Goal: Task Accomplishment & Management: Manage account settings

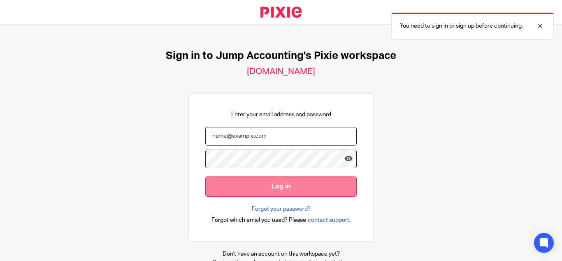
type input "[PERSON_NAME][EMAIL_ADDRESS][DOMAIN_NAME]"
click at [290, 180] on input "Log in" at bounding box center [281, 186] width 152 height 20
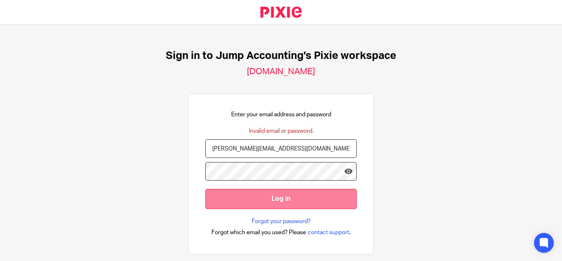
click at [281, 201] on input "Log in" at bounding box center [281, 199] width 152 height 20
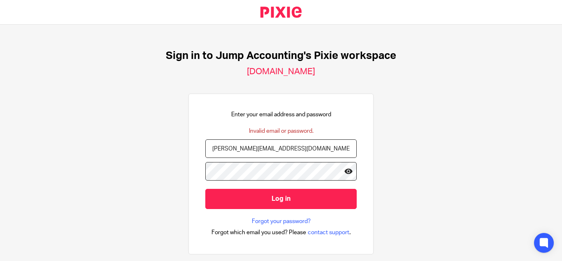
click at [345, 167] on icon at bounding box center [349, 171] width 8 height 8
click at [205, 161] on form "[PERSON_NAME][EMAIL_ADDRESS][DOMAIN_NAME] Log in" at bounding box center [281, 178] width 152 height 78
click at [205, 189] on input "Log in" at bounding box center [281, 199] width 152 height 20
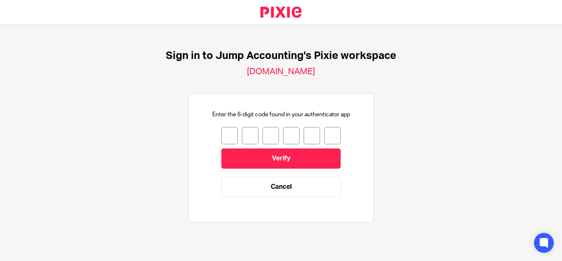
drag, startPoint x: 217, startPoint y: 72, endPoint x: 348, endPoint y: 131, distance: 143.2
click at [348, 131] on div "Sign in to Jump Accounting's Pixie workspace [DOMAIN_NAME] Enter the 6-digit co…" at bounding box center [281, 140] width 562 height 230
click at [250, 114] on p "Enter the 6-digit code found in your authenticator app" at bounding box center [281, 114] width 138 height 8
